Goal: Task Accomplishment & Management: Use online tool/utility

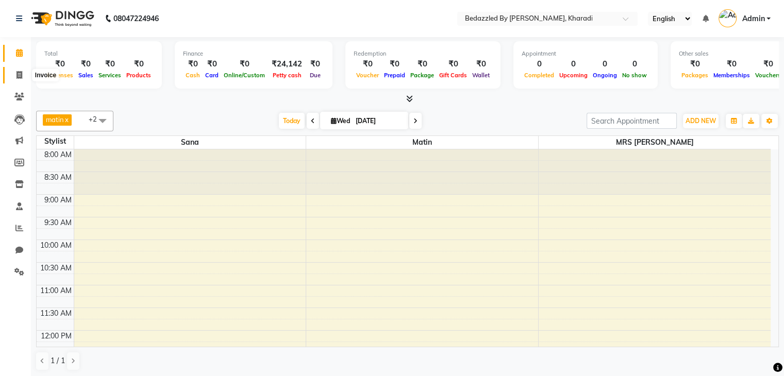
drag, startPoint x: 0, startPoint y: 0, endPoint x: 16, endPoint y: 73, distance: 75.0
click at [16, 73] on icon at bounding box center [19, 75] width 6 height 8
select select "7562"
select select "service"
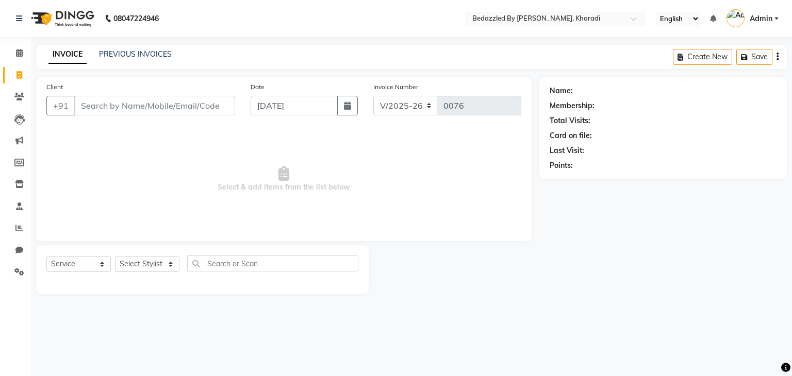
click at [143, 59] on div "PREVIOUS INVOICES" at bounding box center [135, 54] width 73 height 11
click at [157, 54] on link "PREVIOUS INVOICES" at bounding box center [135, 53] width 73 height 9
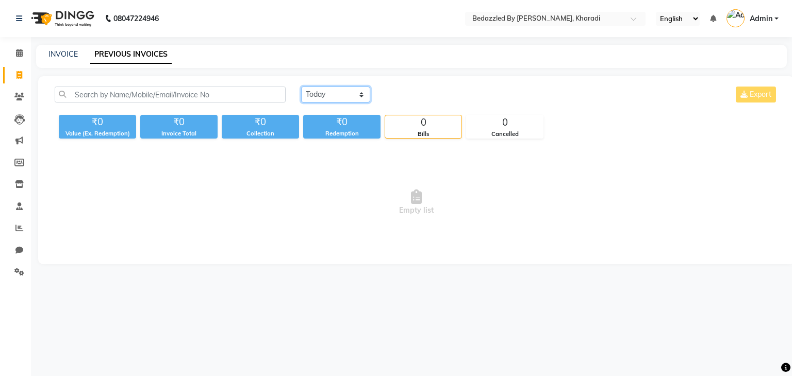
click at [334, 94] on select "Today Yesterday Custom Range" at bounding box center [335, 95] width 69 height 16
select select "range"
click at [301, 87] on select "Today Yesterday Custom Range" at bounding box center [335, 95] width 69 height 16
click at [432, 97] on input "03-09-2025" at bounding box center [419, 95] width 72 height 14
select select "9"
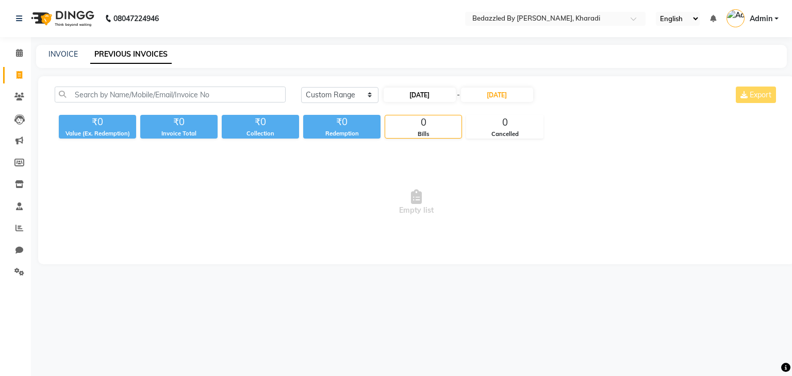
select select "2025"
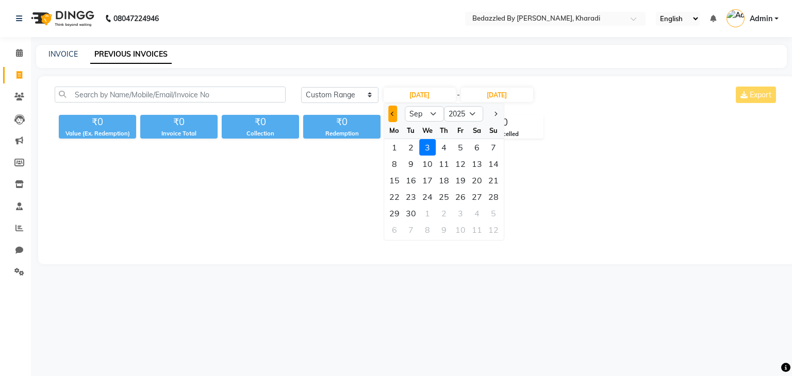
click at [392, 112] on span "Previous month" at bounding box center [393, 114] width 4 height 4
select select "8"
click at [487, 96] on input "03-09-2025" at bounding box center [497, 95] width 72 height 14
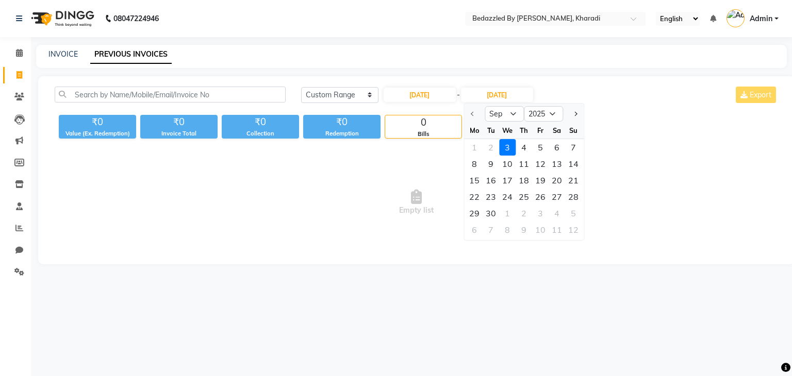
click at [465, 111] on div at bounding box center [474, 114] width 21 height 16
click at [474, 111] on div at bounding box center [474, 114] width 21 height 16
click at [474, 113] on div at bounding box center [474, 114] width 21 height 16
click at [471, 111] on div at bounding box center [474, 114] width 21 height 16
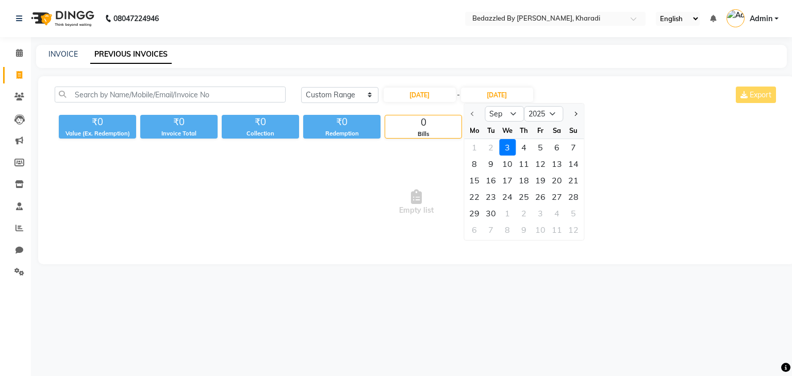
click at [471, 111] on div at bounding box center [474, 114] width 21 height 16
click at [439, 94] on input "03-09-2025" at bounding box center [419, 95] width 72 height 14
select select "9"
select select "2025"
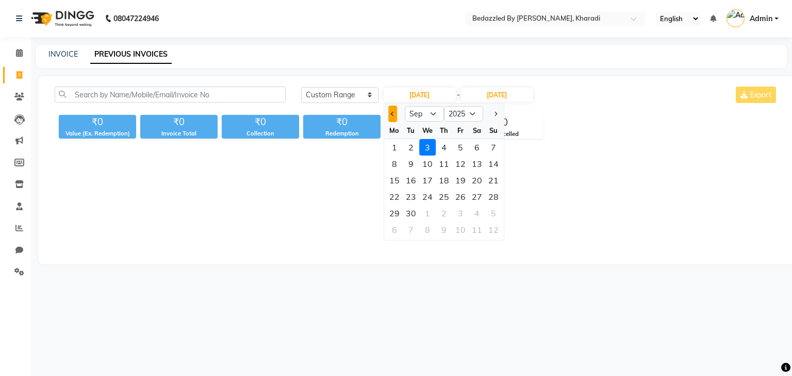
click at [389, 118] on button "Previous month" at bounding box center [392, 114] width 9 height 16
select select "8"
click at [461, 151] on div "1" at bounding box center [460, 147] width 16 height 16
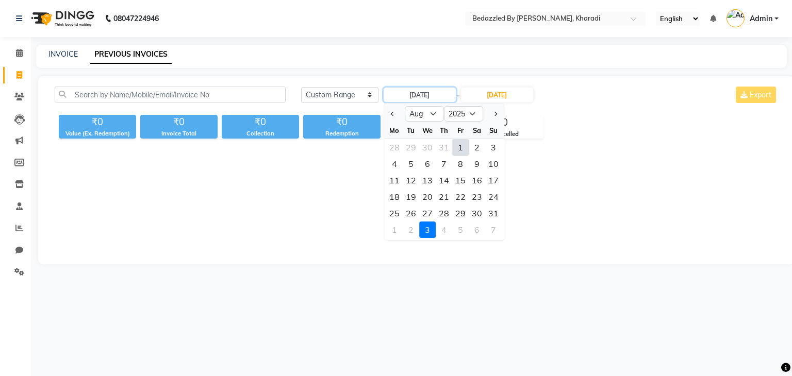
type input "01-08-2025"
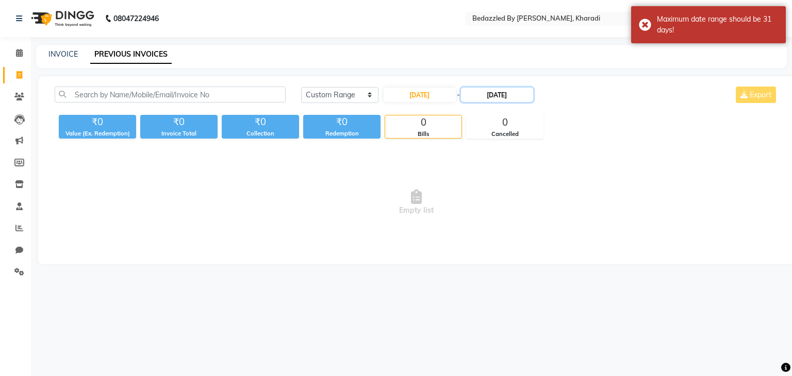
click at [488, 99] on input "03-09-2025" at bounding box center [497, 95] width 72 height 14
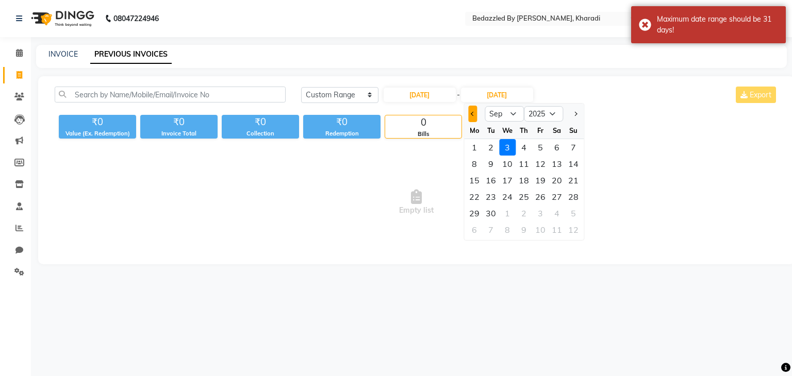
click at [472, 109] on button "Previous month" at bounding box center [472, 114] width 9 height 16
select select "8"
click at [576, 211] on div "31" at bounding box center [573, 213] width 16 height 16
type input "31-08-2025"
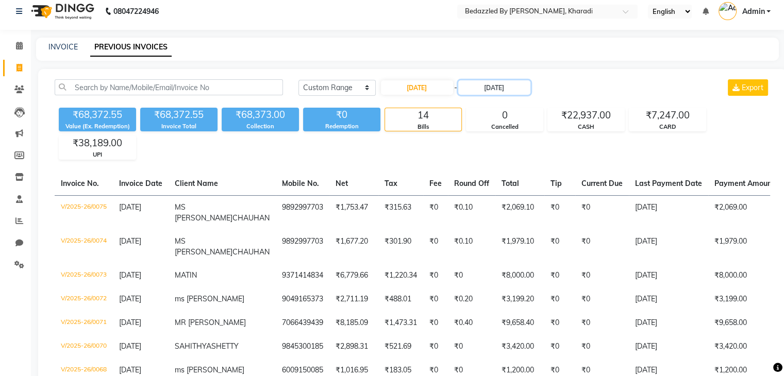
scroll to position [6, 0]
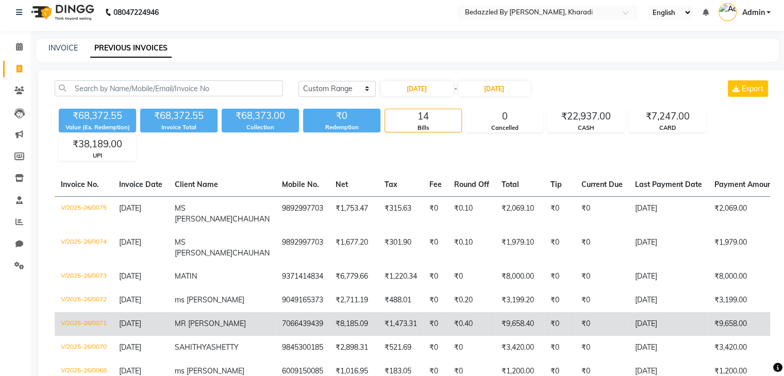
click at [276, 316] on td "7066439439" at bounding box center [303, 324] width 54 height 24
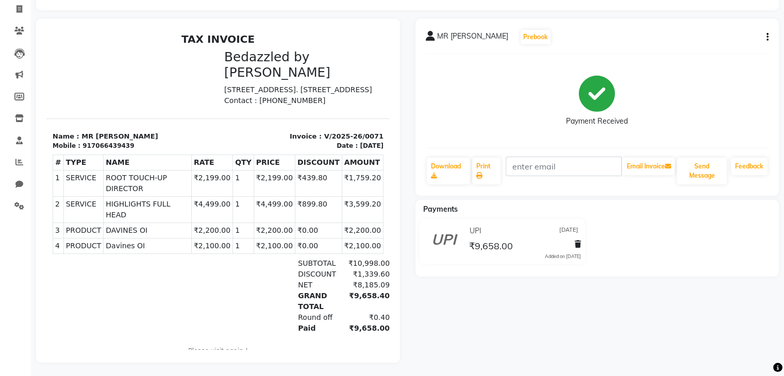
scroll to position [75, 0]
